Goal: Task Accomplishment & Management: Manage account settings

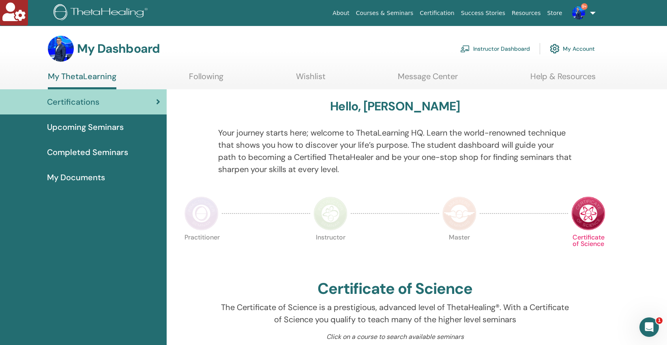
click at [505, 49] on link "Instructor Dashboard" at bounding box center [495, 49] width 70 height 18
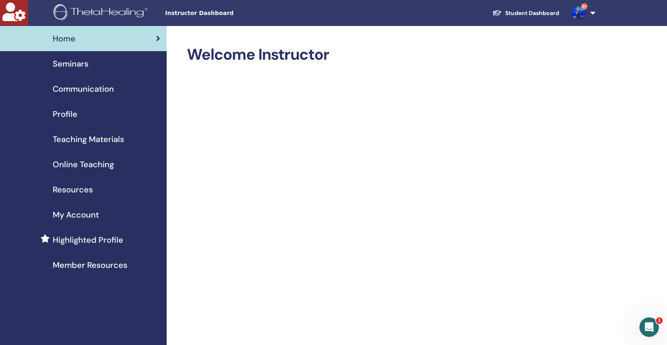
click at [73, 61] on span "Seminars" at bounding box center [71, 64] width 36 height 12
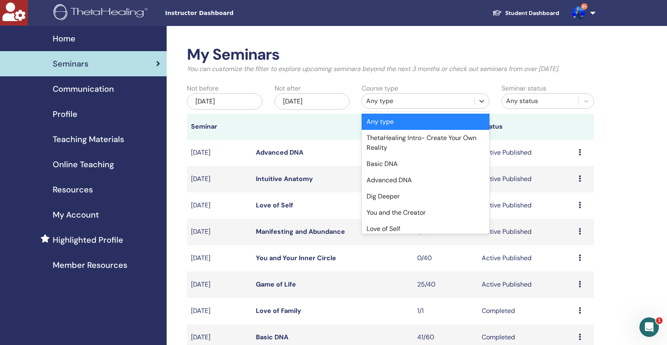
click at [391, 102] on div "Any type" at bounding box center [418, 101] width 104 height 10
click at [392, 162] on div "Basic DNA" at bounding box center [426, 164] width 128 height 16
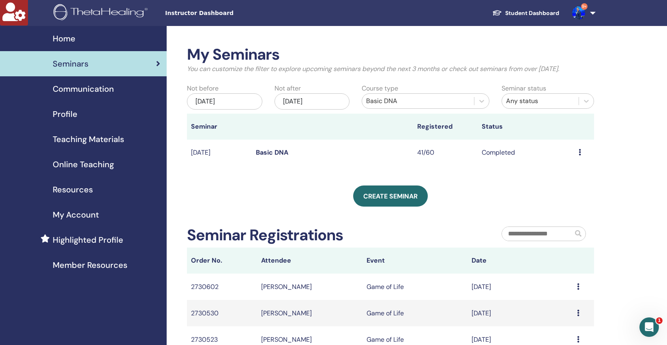
click at [238, 99] on div "Jun/29, 2025" at bounding box center [224, 101] width 75 height 16
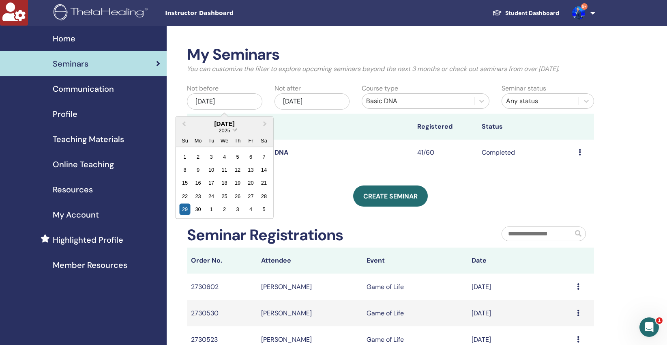
click at [234, 131] on span "Choose Date" at bounding box center [234, 128] width 5 height 5
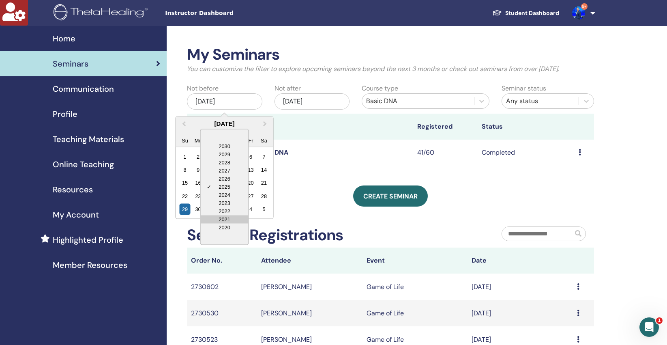
click at [227, 219] on div "2021" at bounding box center [225, 219] width 48 height 8
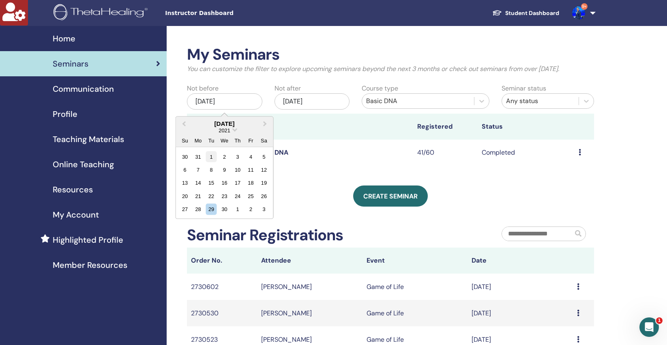
click at [210, 155] on div "1" at bounding box center [211, 156] width 11 height 11
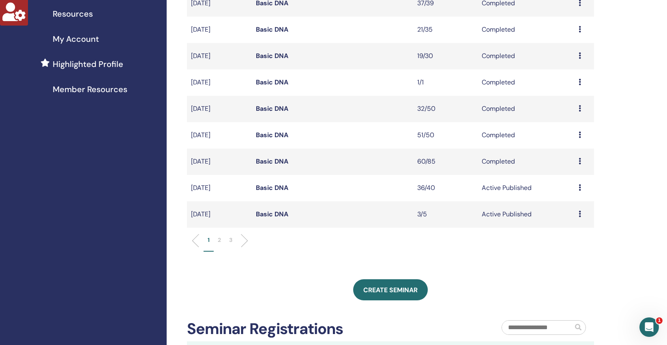
scroll to position [177, 0]
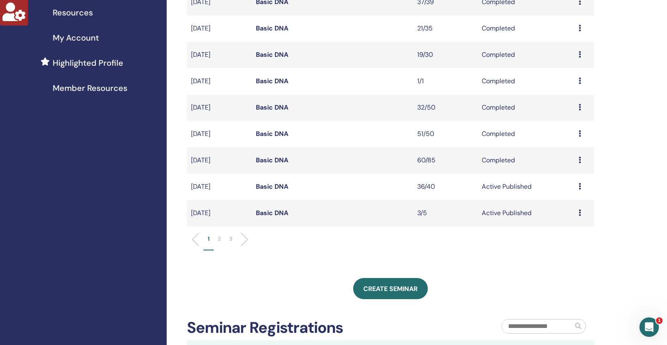
click at [230, 238] on p "3" at bounding box center [230, 238] width 3 height 9
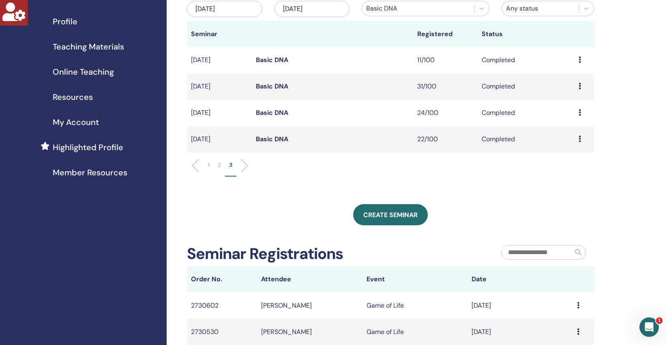
scroll to position [90, 0]
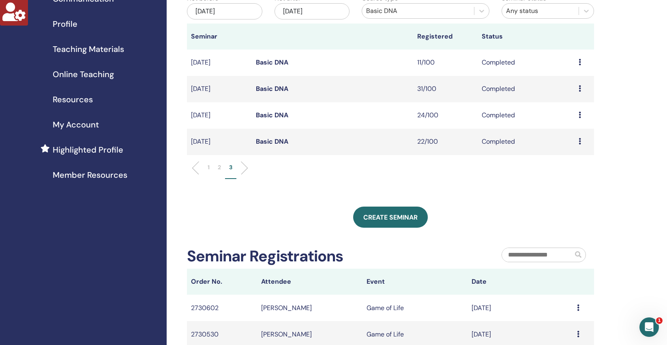
click at [262, 88] on link "Basic DNA" at bounding box center [272, 88] width 32 height 9
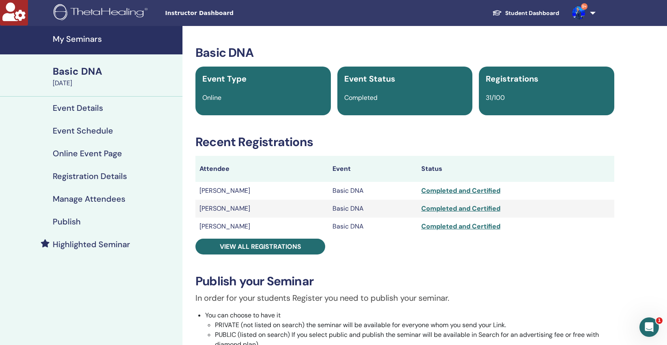
click at [95, 199] on h4 "Manage Attendees" at bounding box center [89, 199] width 73 height 10
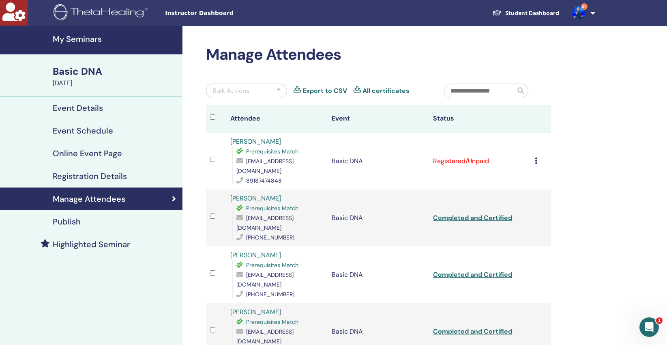
click at [536, 157] on icon at bounding box center [536, 160] width 2 height 6
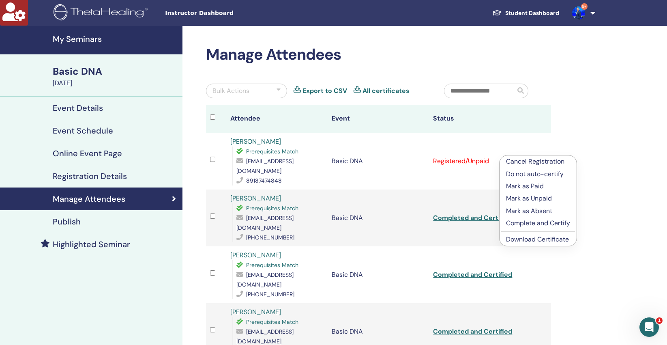
click at [539, 222] on p "Complete and Certify" at bounding box center [538, 223] width 64 height 10
